Goal: Task Accomplishment & Management: Manage account settings

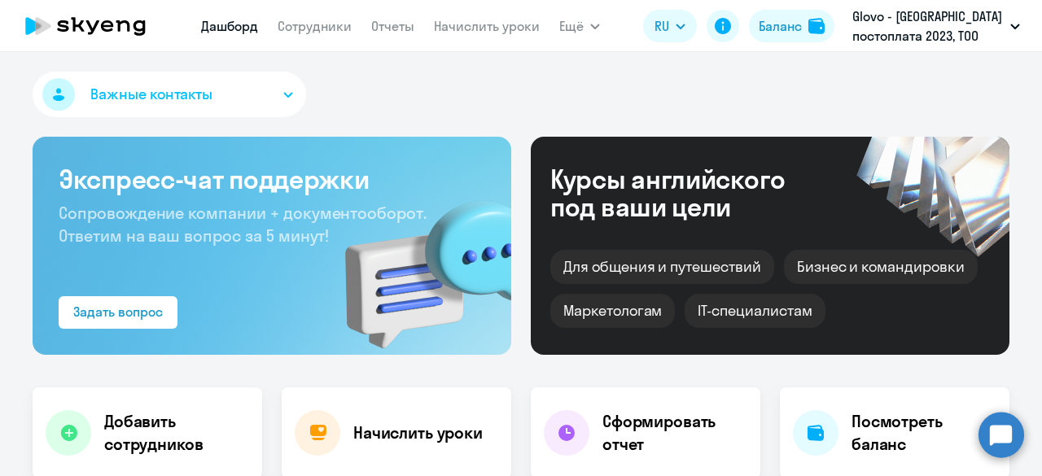
select select "30"
click at [318, 29] on link "Сотрудники" at bounding box center [315, 26] width 74 height 16
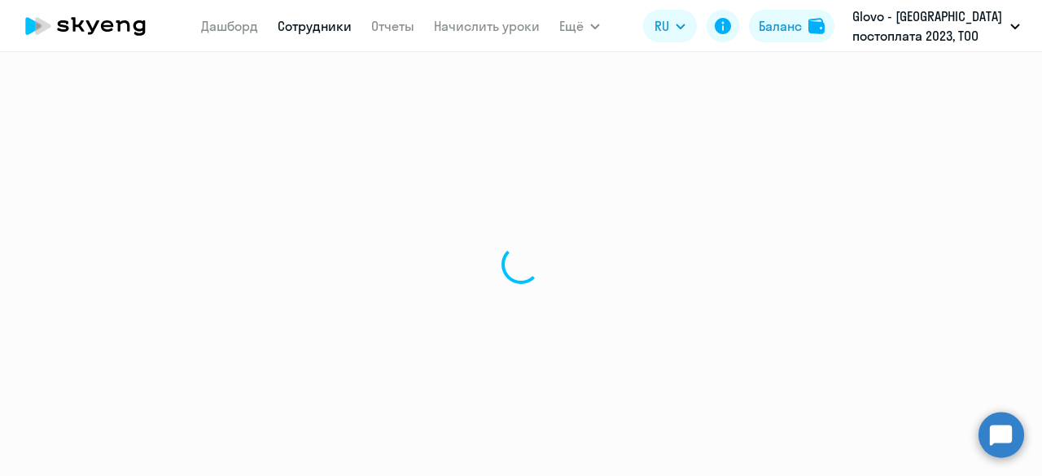
select select "30"
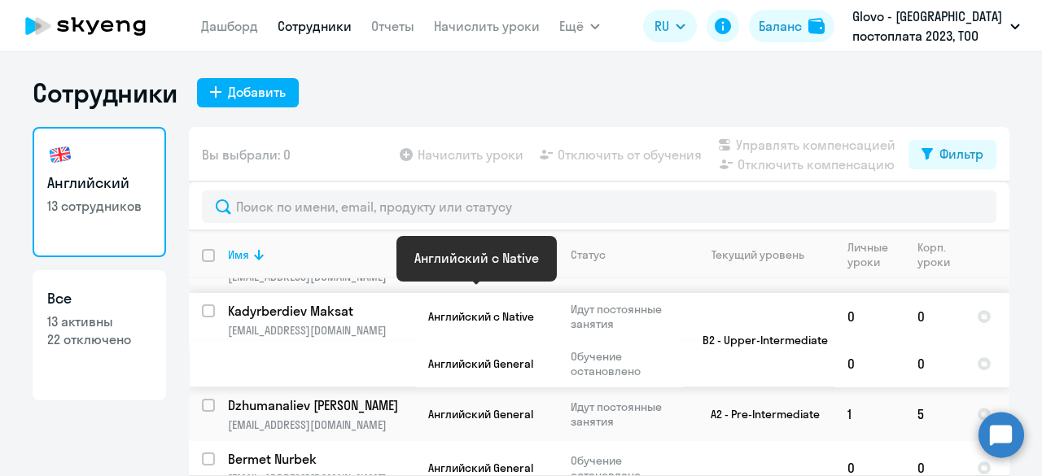
scroll to position [512, 0]
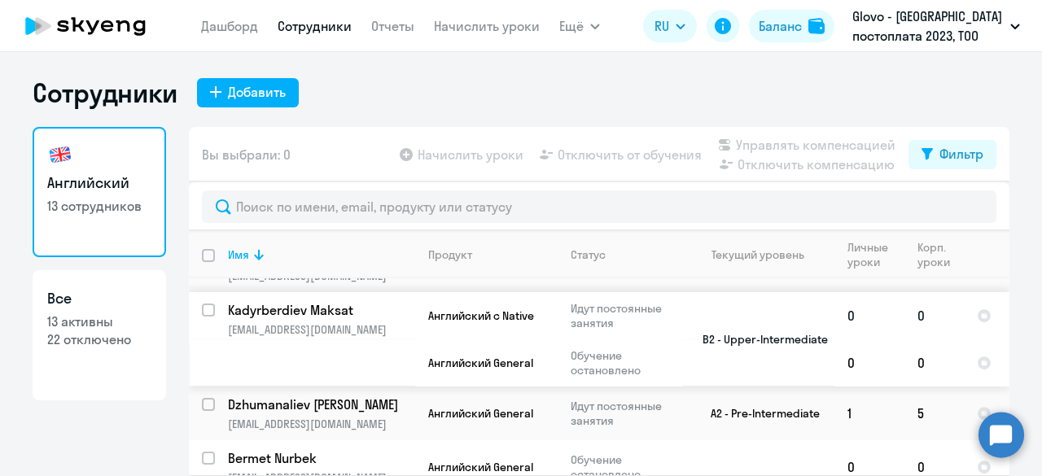
click at [202, 304] on input "select row 23799568" at bounding box center [218, 320] width 33 height 33
checkbox input "true"
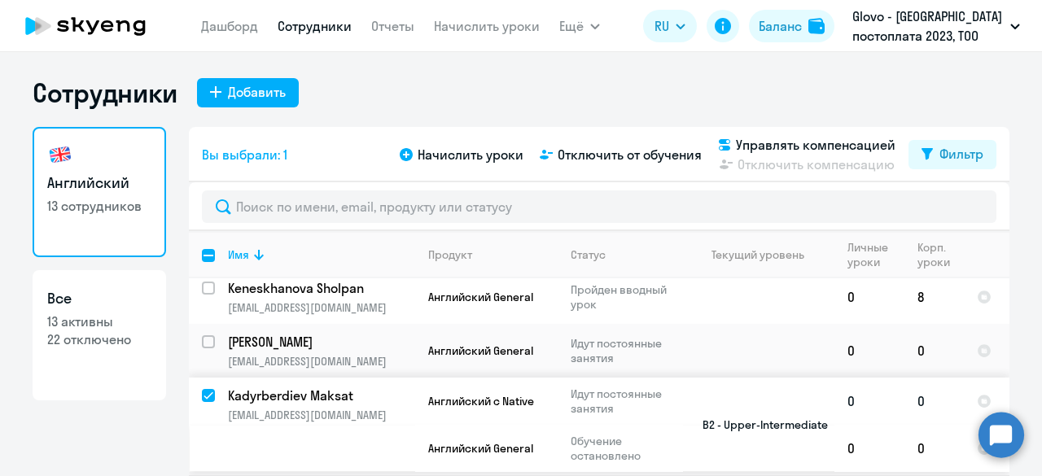
scroll to position [426, 0]
click at [206, 336] on input "select row 42240747" at bounding box center [218, 352] width 33 height 33
checkbox input "true"
click at [492, 160] on span "Начислить уроки" at bounding box center [471, 155] width 106 height 20
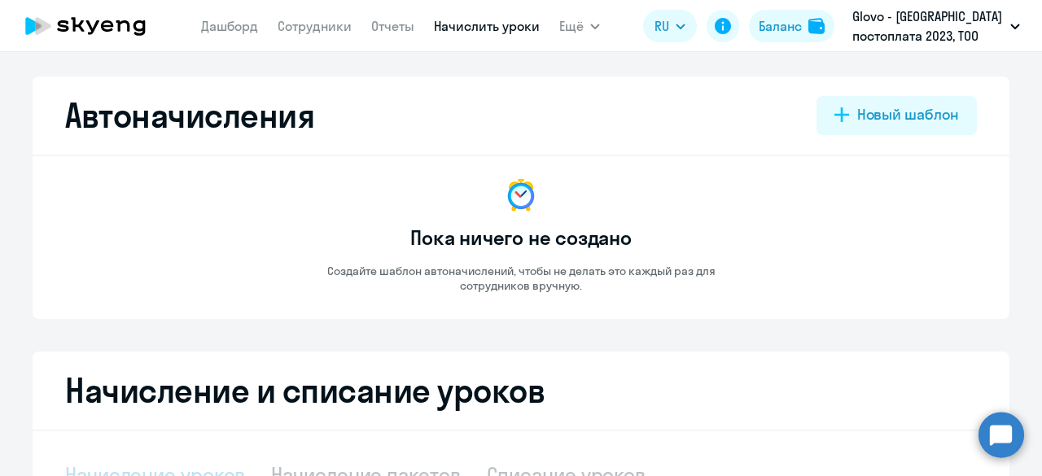
select select "10"
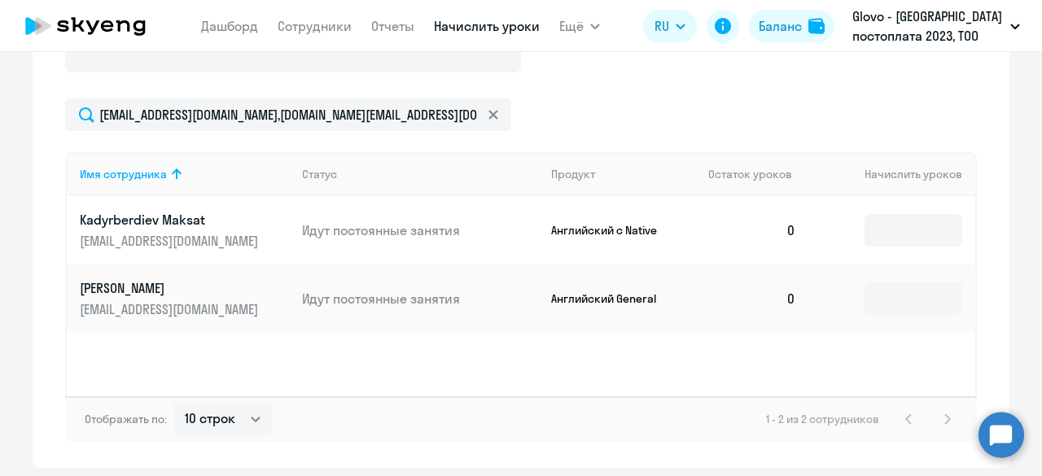
scroll to position [530, 0]
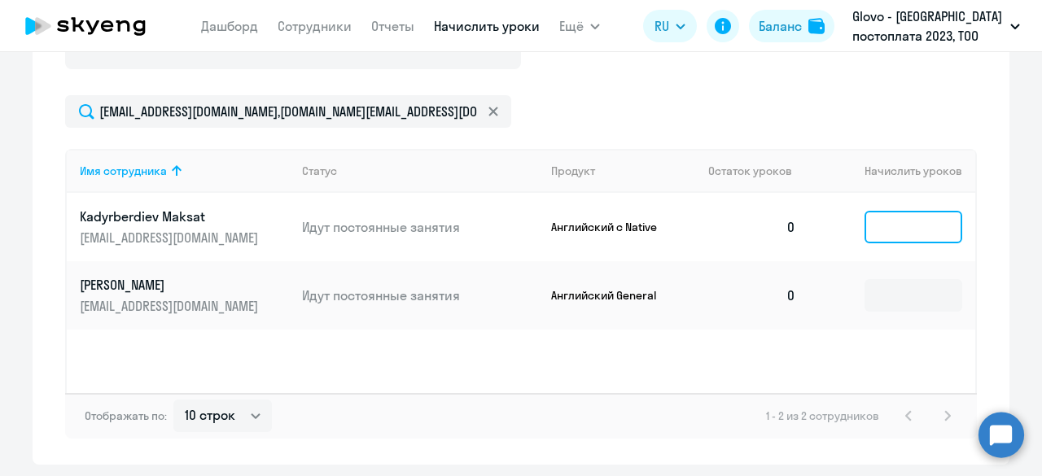
click at [899, 226] on input at bounding box center [913, 227] width 98 height 33
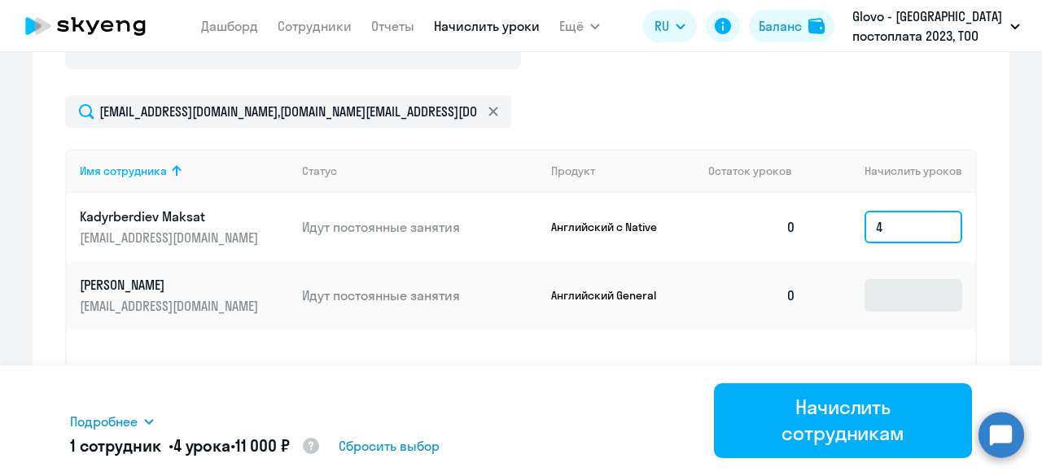
type input "4"
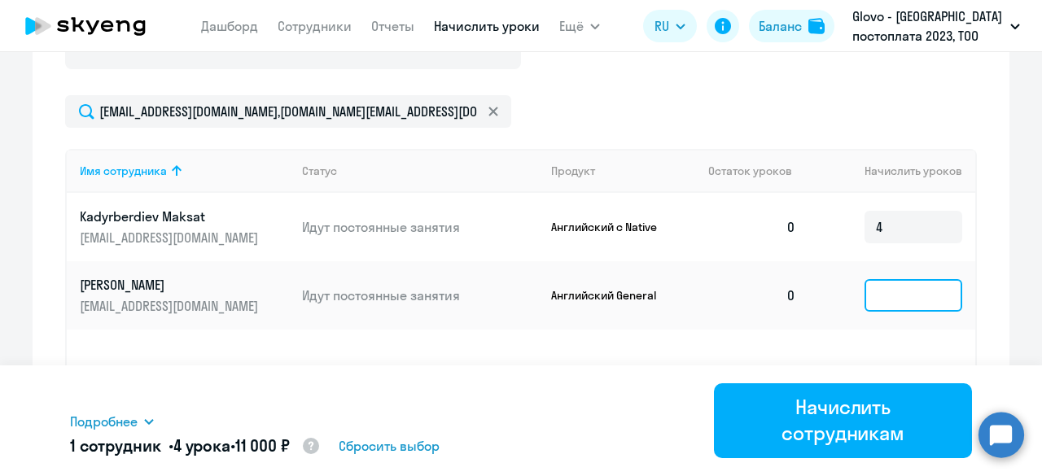
click at [908, 295] on input at bounding box center [913, 295] width 98 height 33
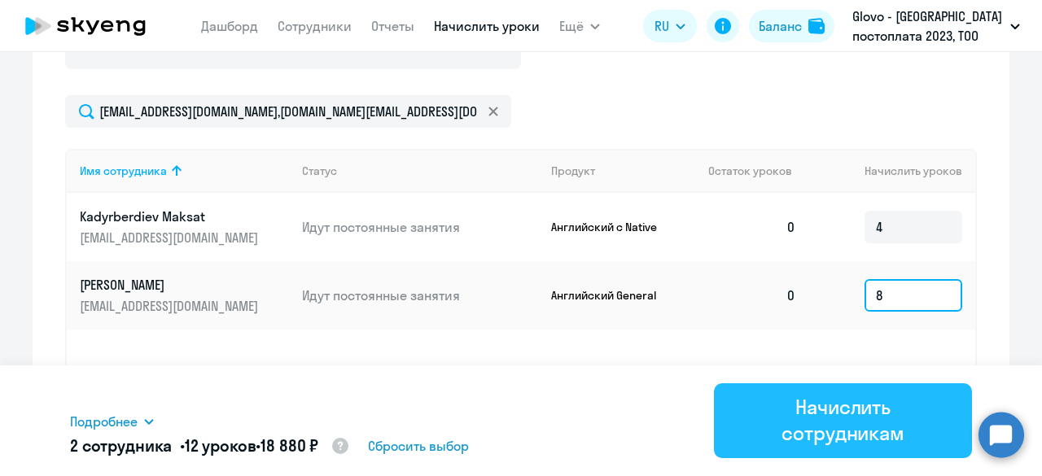
type input "8"
click at [848, 427] on div "Начислить сотрудникам" at bounding box center [843, 420] width 212 height 52
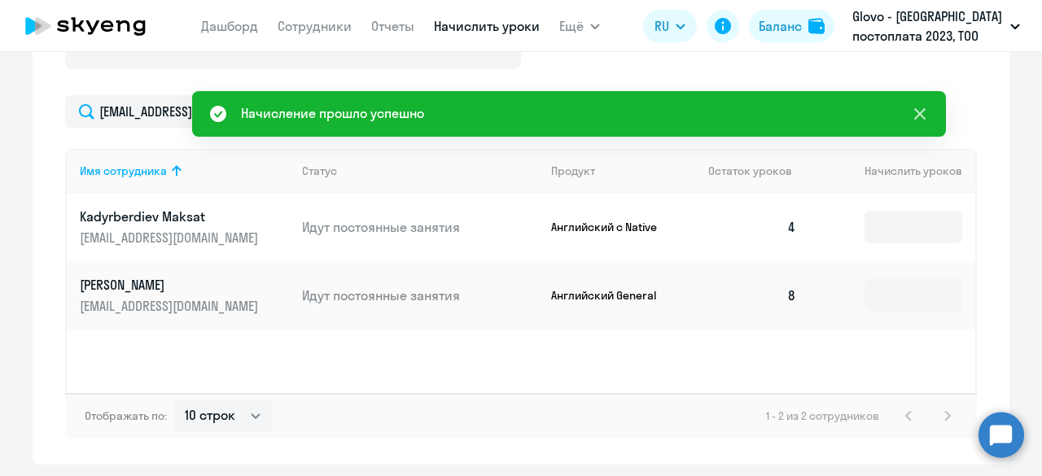
click at [915, 111] on icon at bounding box center [920, 114] width 20 height 20
